Goal: Navigation & Orientation: Find specific page/section

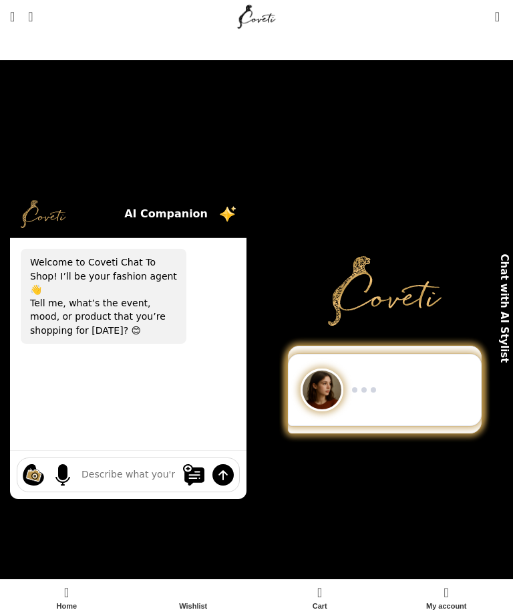
click at [14, 17] on span "Open mobile menu" at bounding box center [12, 16] width 5 height 13
click at [9, 15] on link "Menu" at bounding box center [12, 16] width 18 height 27
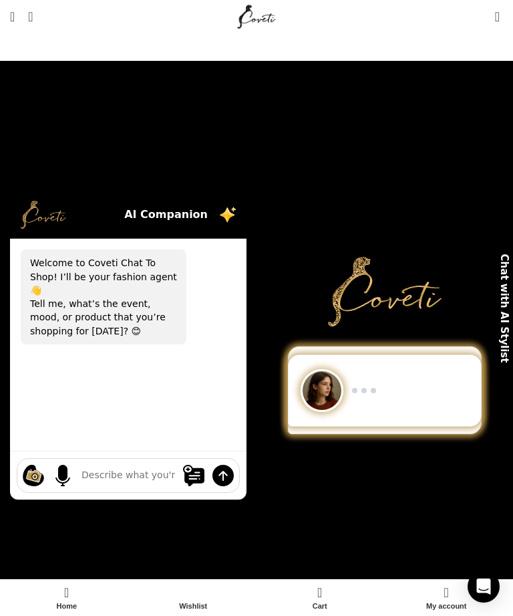
click at [9, 25] on link "Menu" at bounding box center [12, 16] width 18 height 27
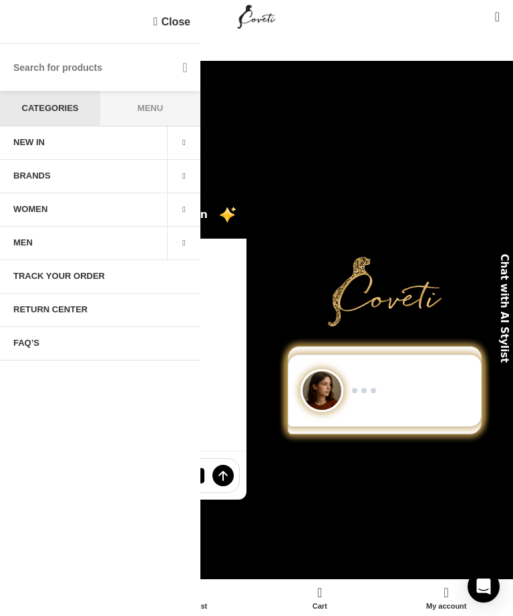
click at [23, 207] on span "WOMEN" at bounding box center [30, 209] width 34 height 11
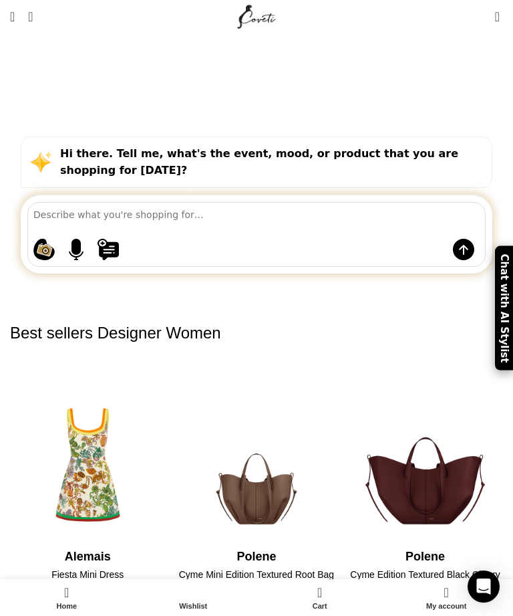
click at [15, 22] on span "Open mobile menu" at bounding box center [12, 16] width 5 height 13
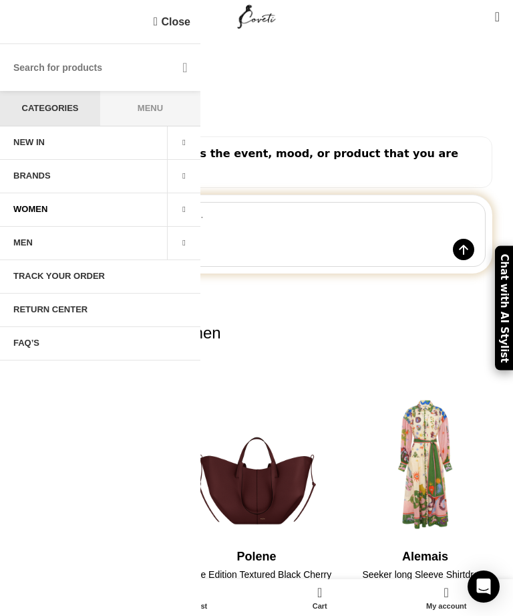
click at [182, 214] on span at bounding box center [183, 209] width 33 height 33
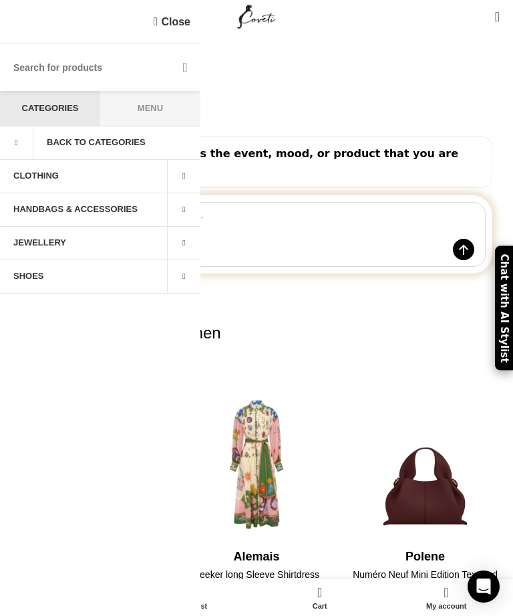
click at [183, 181] on span at bounding box center [183, 176] width 33 height 33
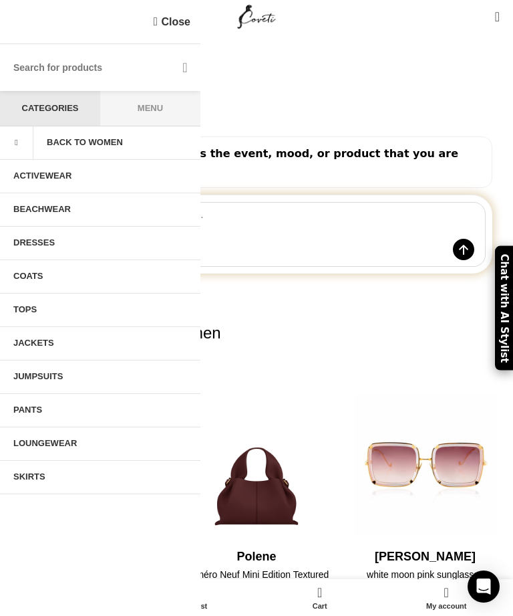
click at [29, 248] on link "DRESSES" at bounding box center [100, 243] width 200 height 33
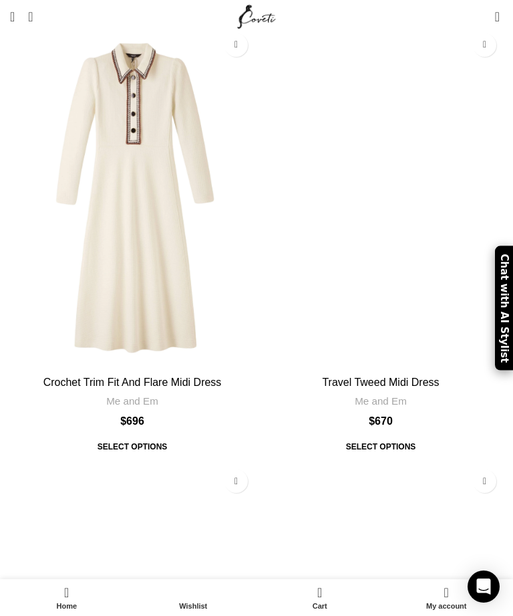
scroll to position [9013, 0]
